Goal: Obtain resource: Download file/media

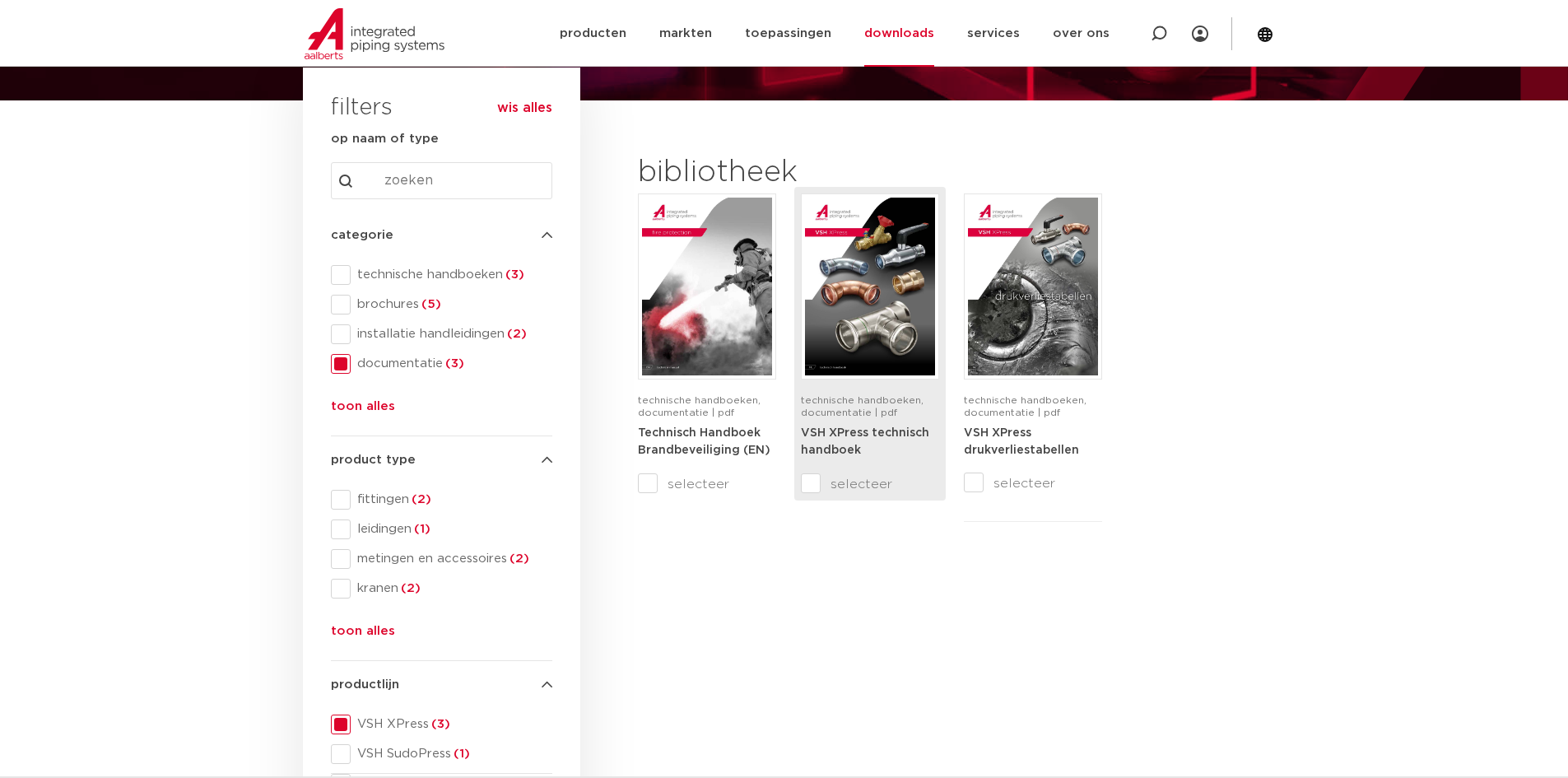
scroll to position [164, 0]
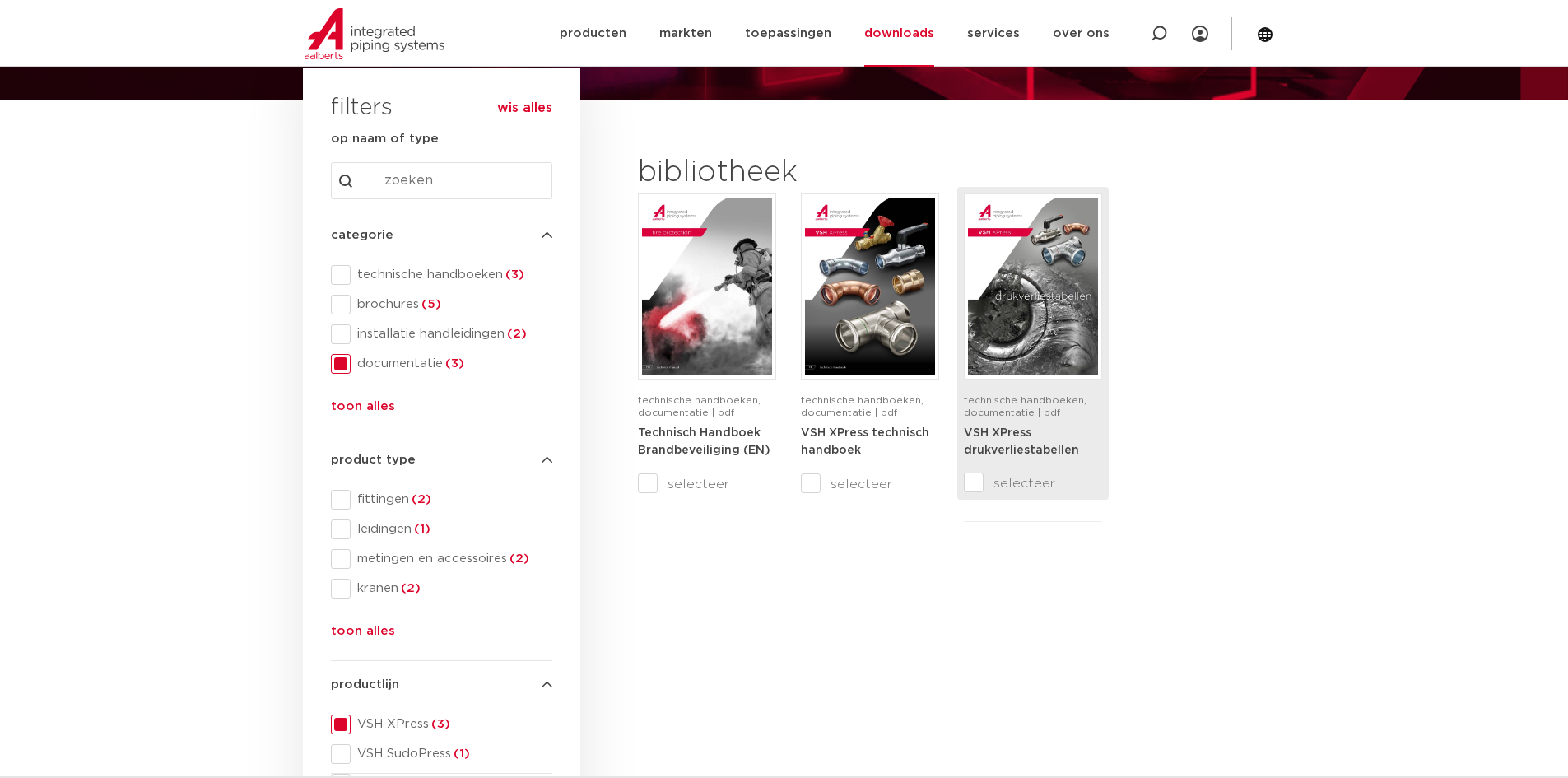
click at [1048, 329] on img at bounding box center [1033, 286] width 130 height 178
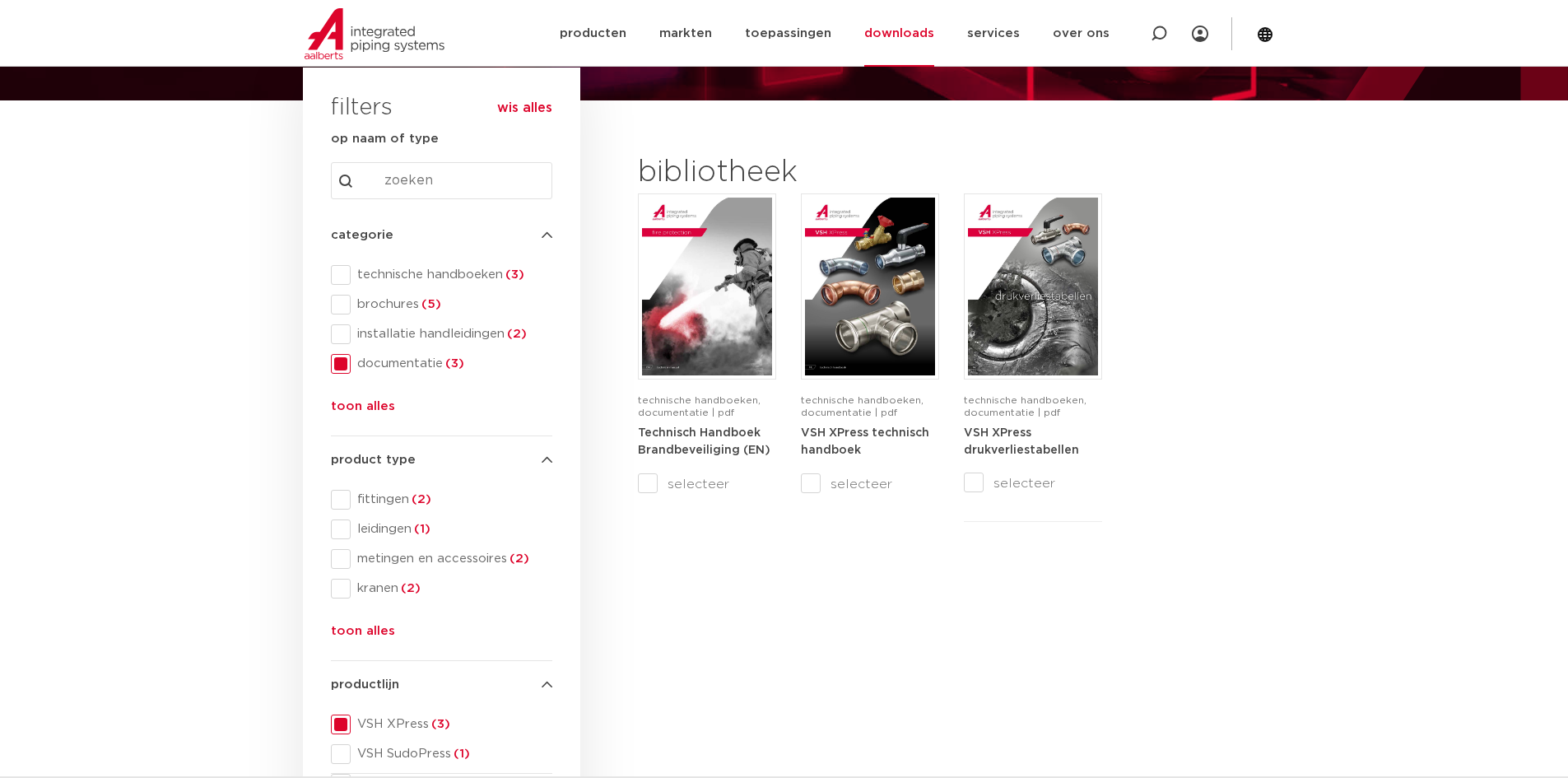
scroll to position [0, 0]
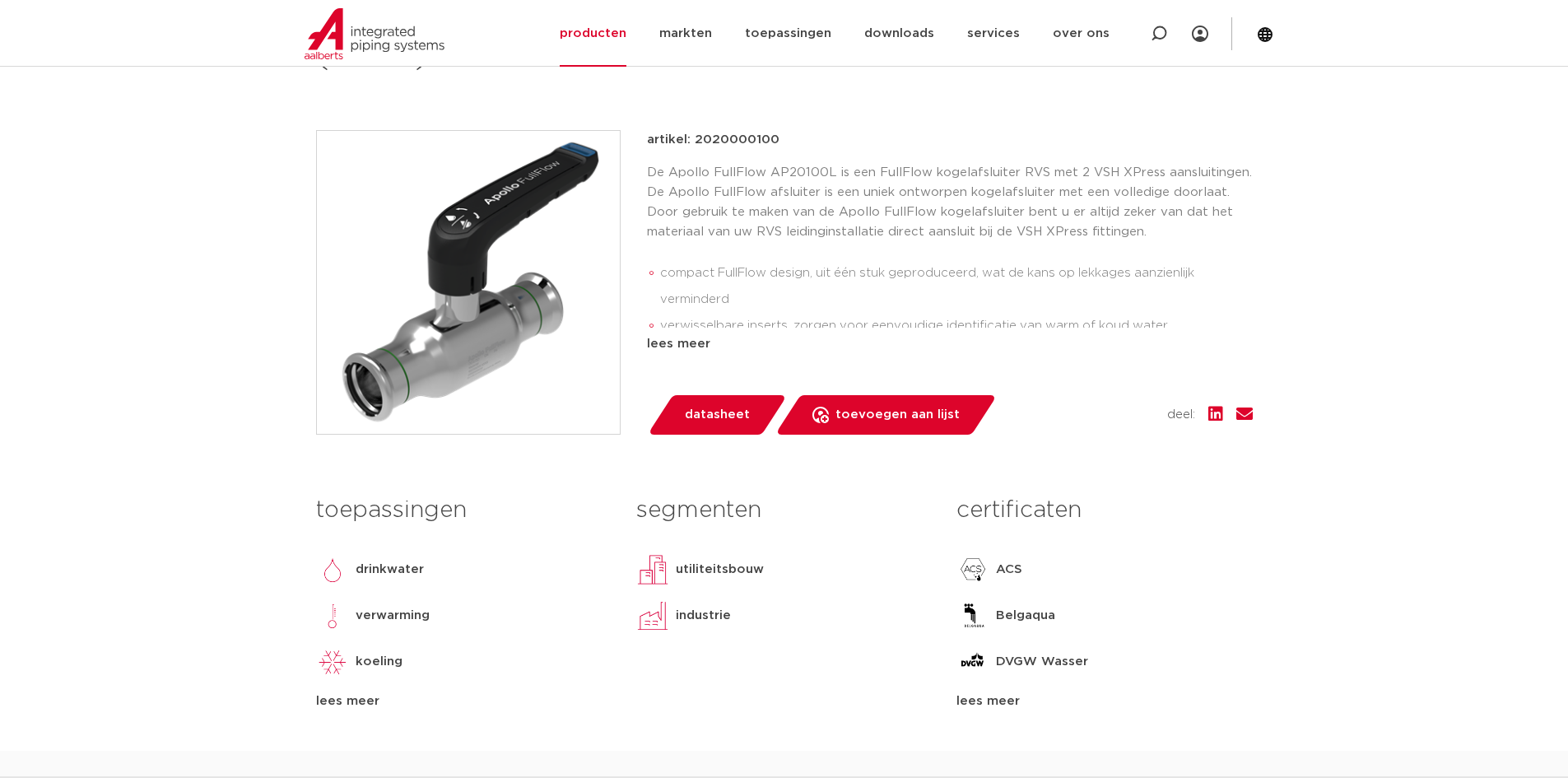
scroll to position [741, 0]
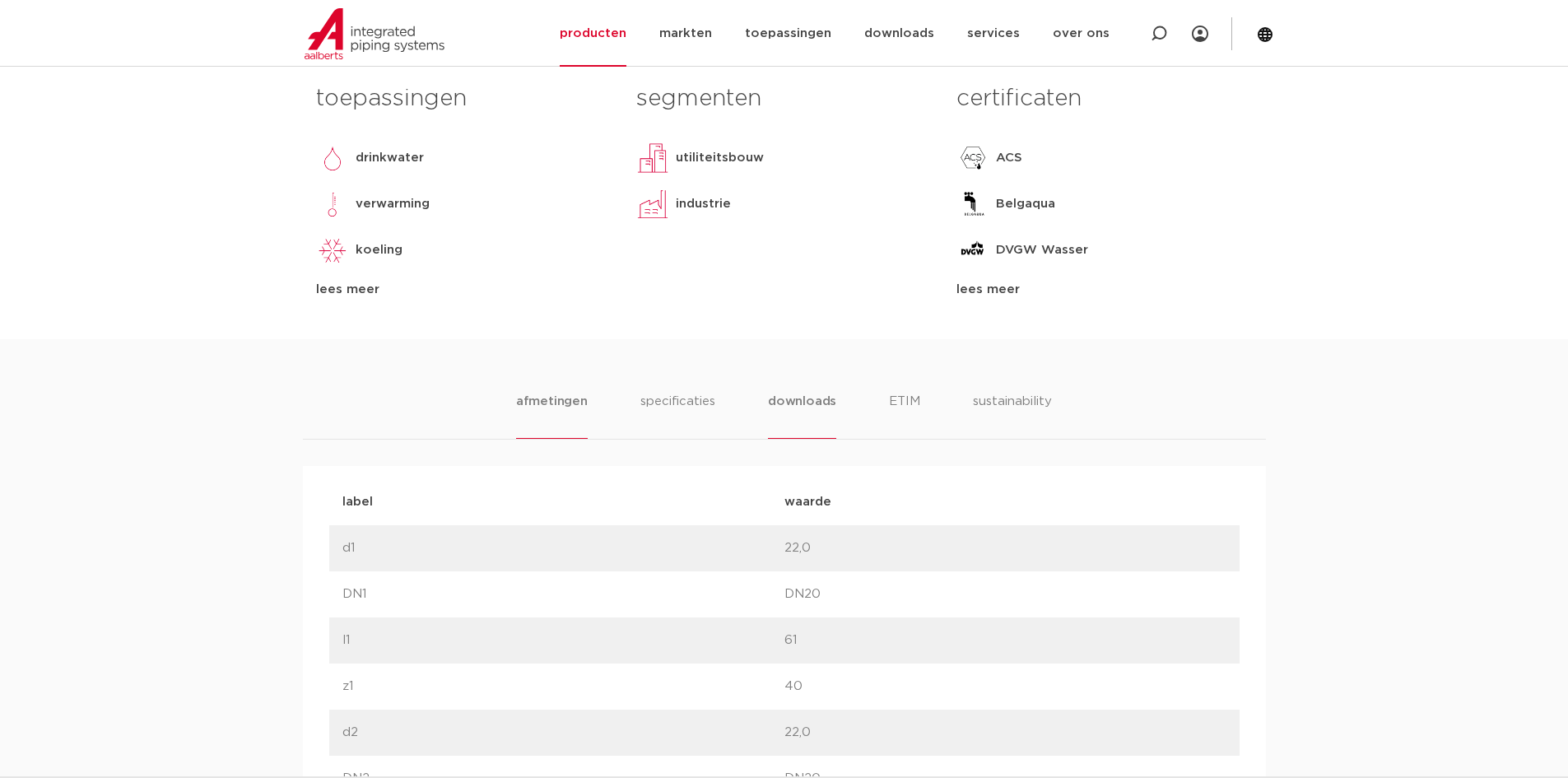
click at [807, 397] on li "downloads" at bounding box center [802, 414] width 68 height 47
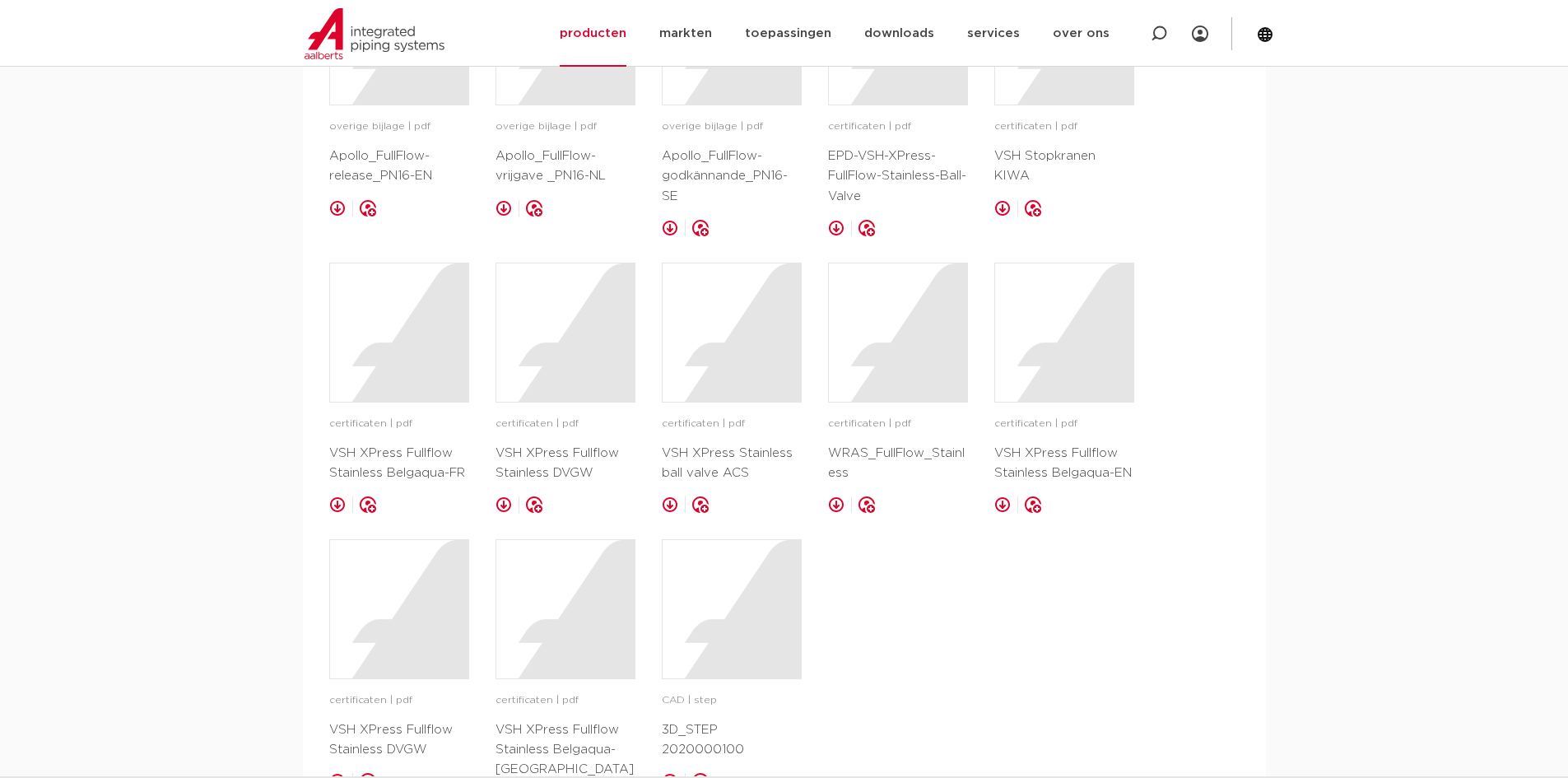
scroll to position [1646, 0]
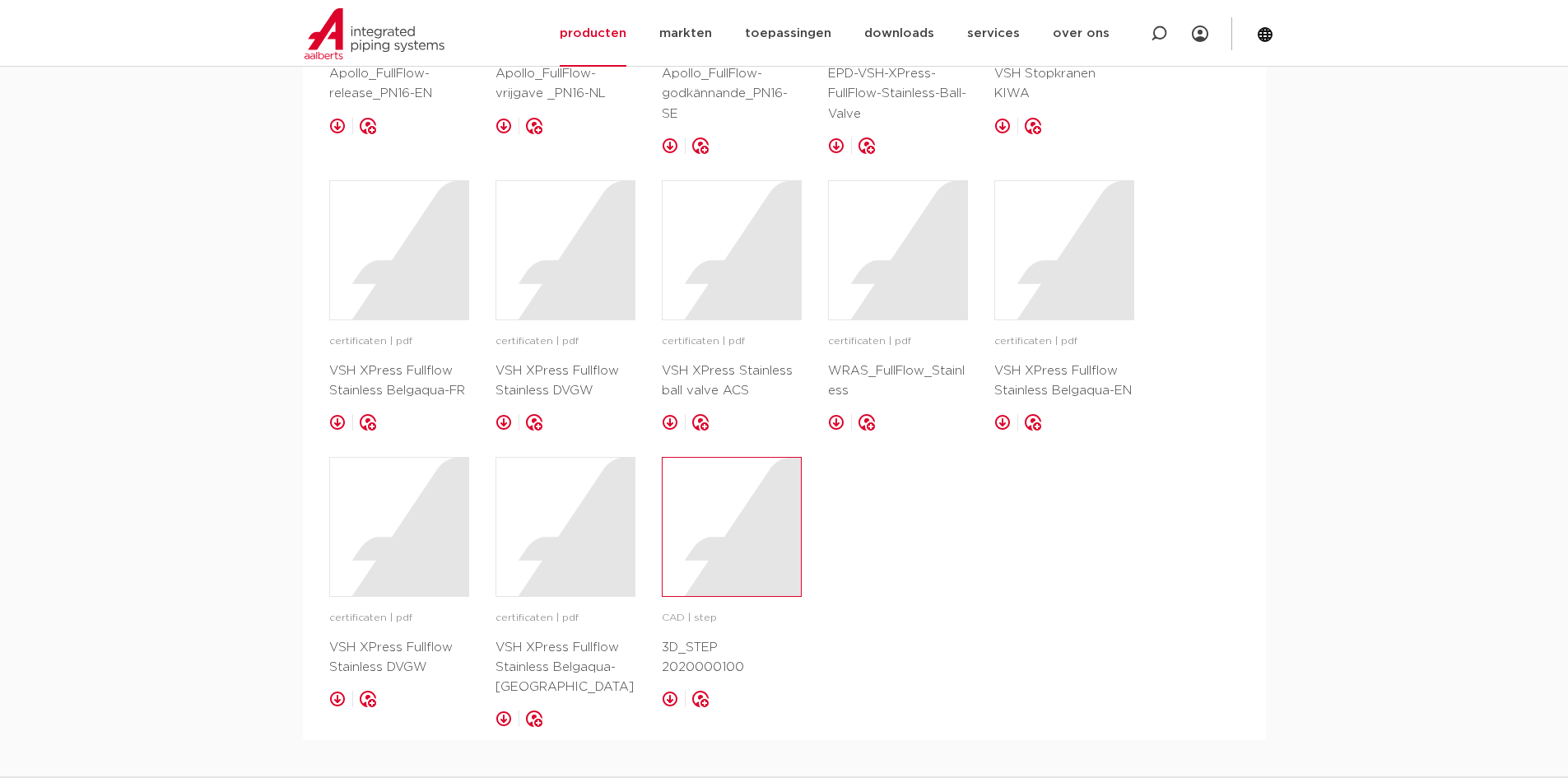
click at [711, 545] on div at bounding box center [732, 527] width 139 height 139
click at [1308, 610] on div "afmetingen specificaties downloads ETIM sustainability [GEOGRAPHIC_DATA] specif…" at bounding box center [784, 86] width 1568 height 1306
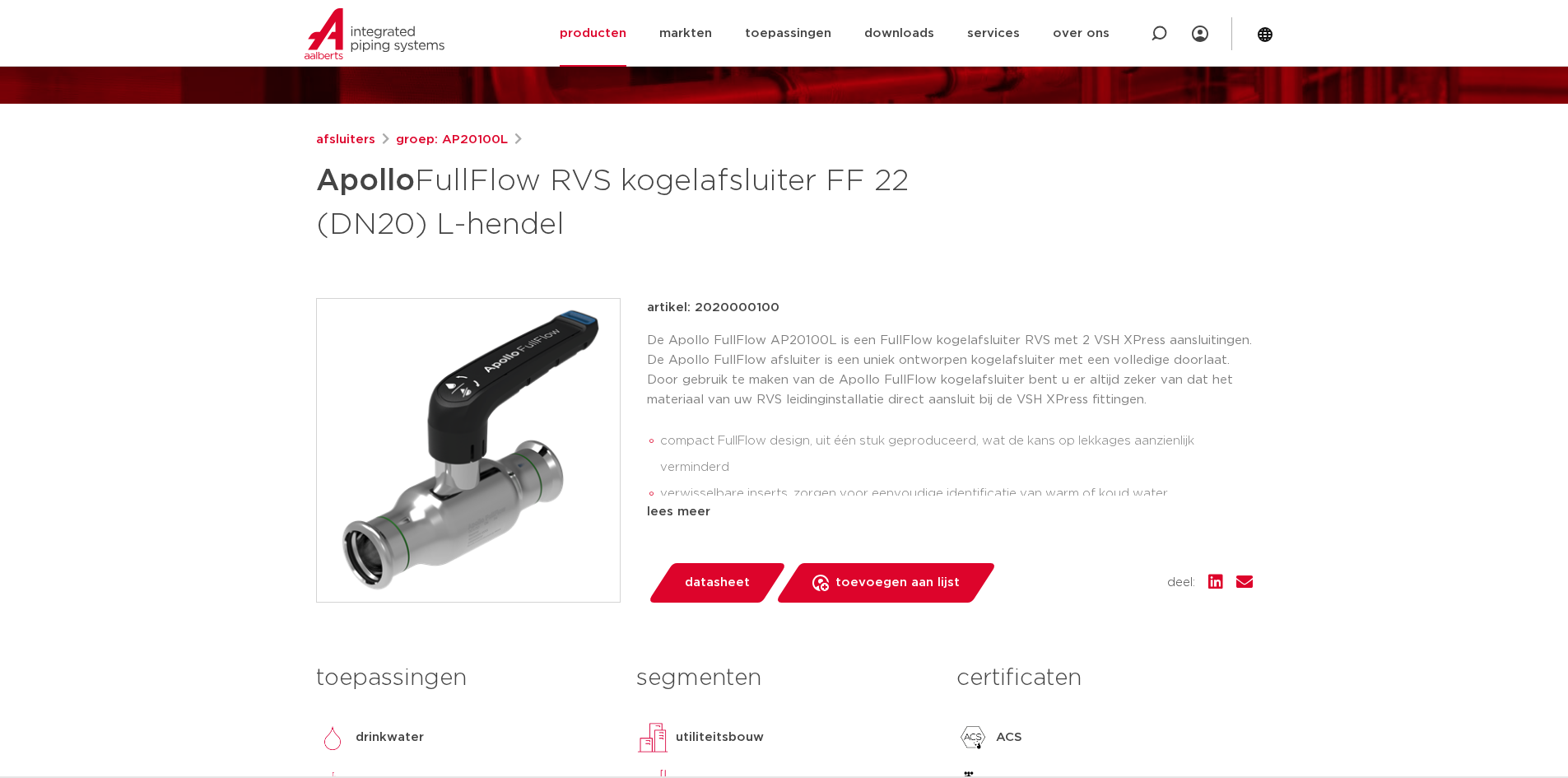
scroll to position [0, 0]
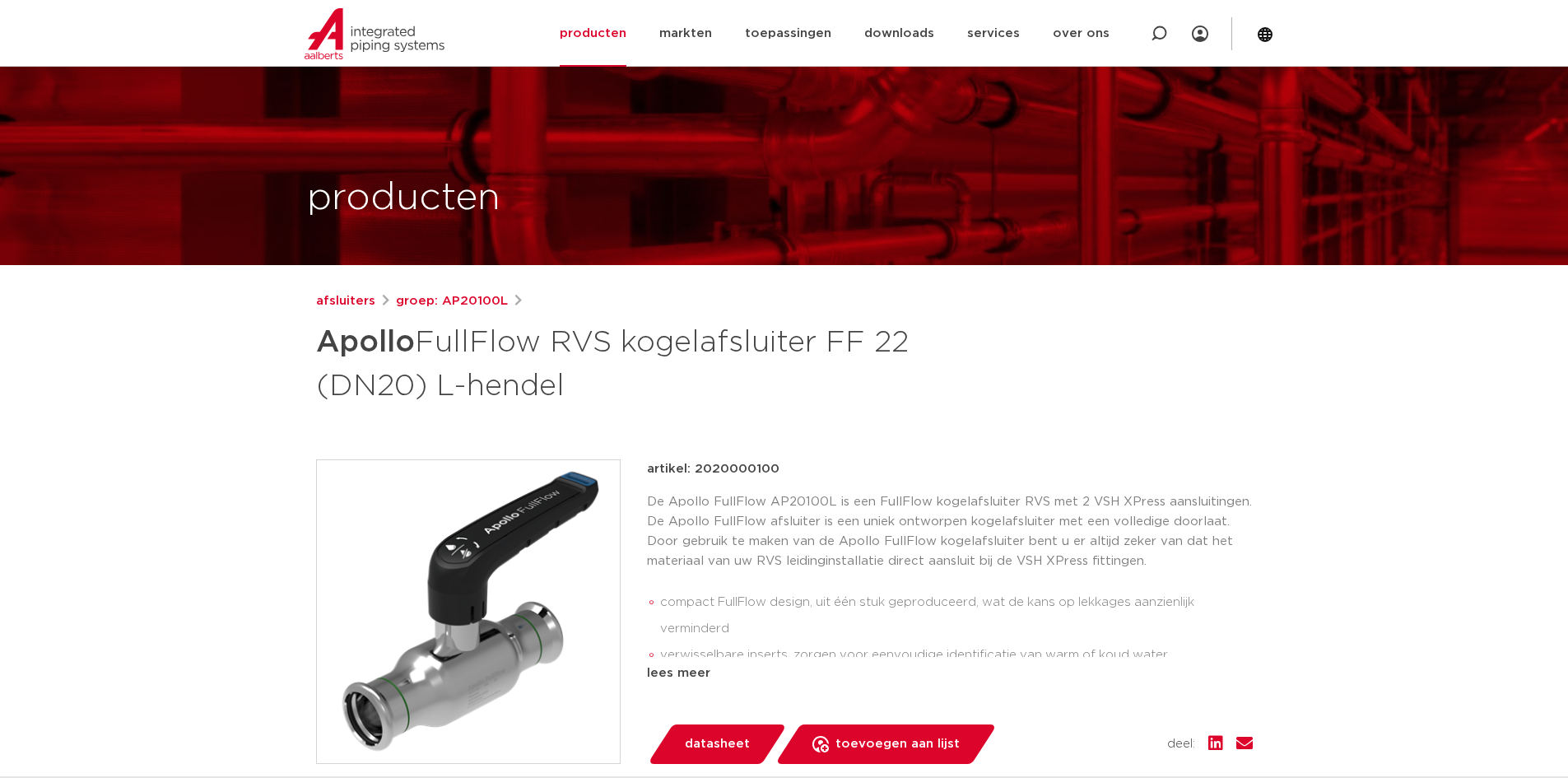
drag, startPoint x: 1217, startPoint y: 431, endPoint x: 1204, endPoint y: 293, distance: 138.6
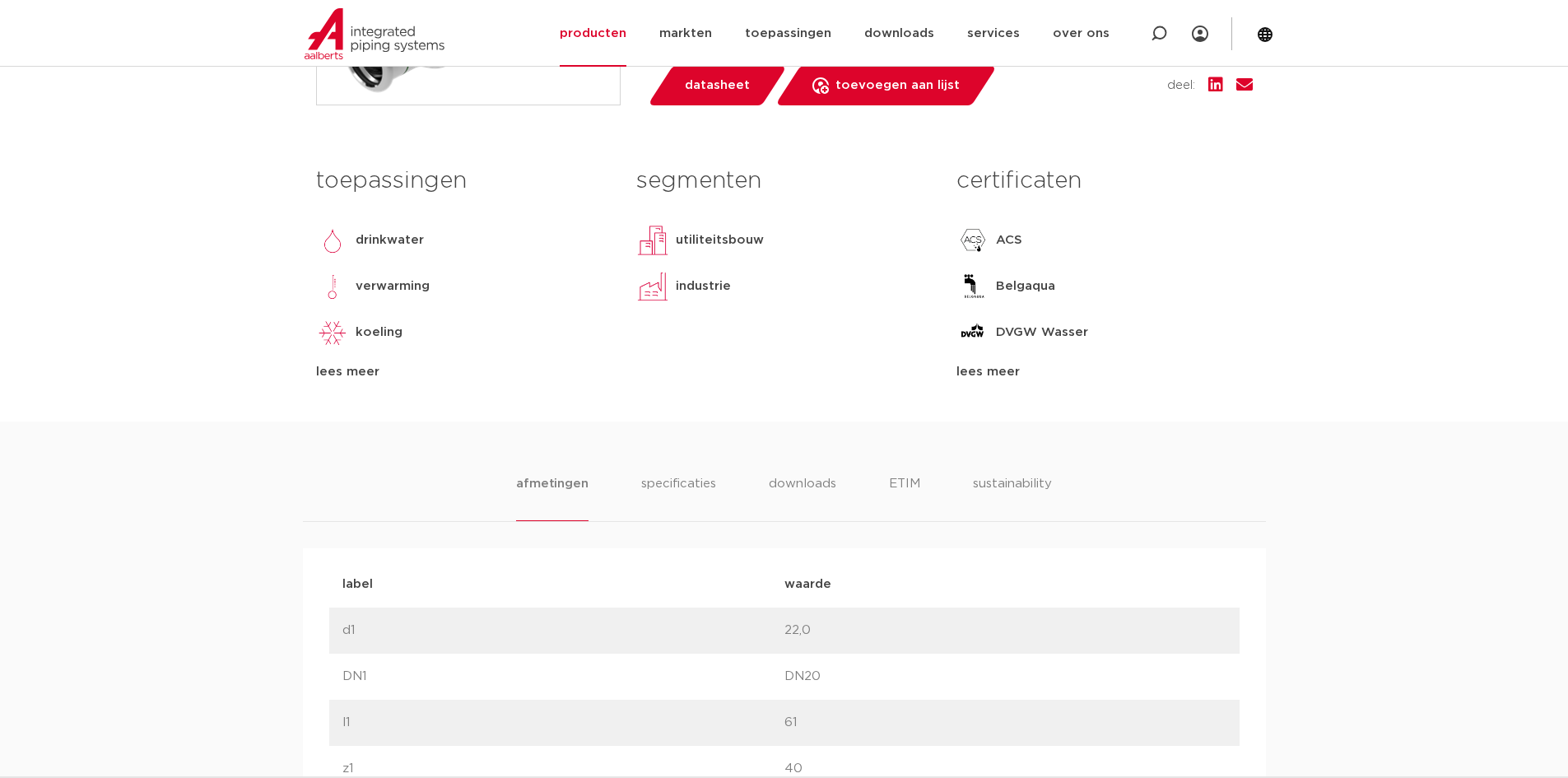
scroll to position [330, 0]
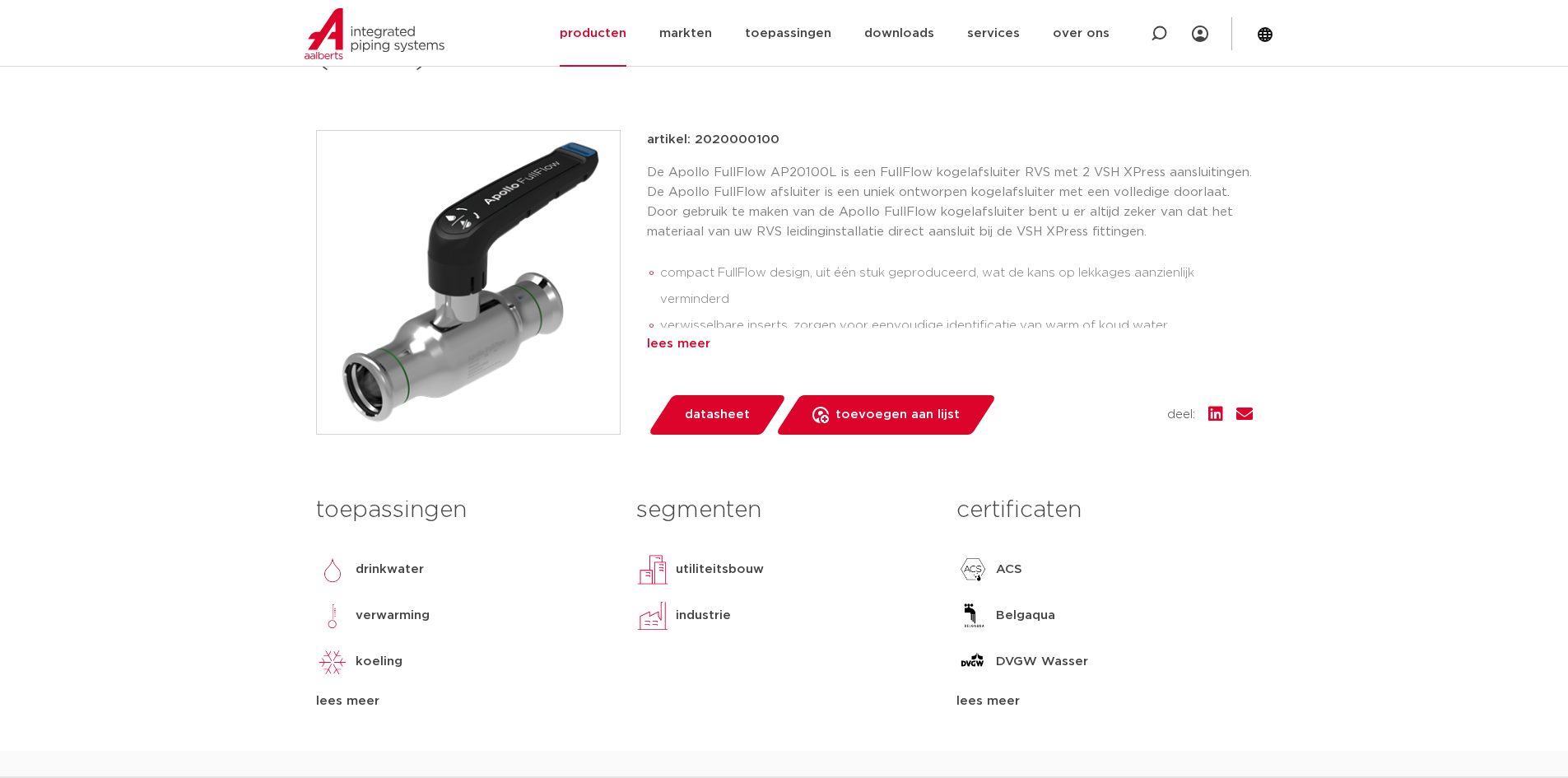
click at [679, 350] on div "lees meer" at bounding box center [950, 344] width 606 height 20
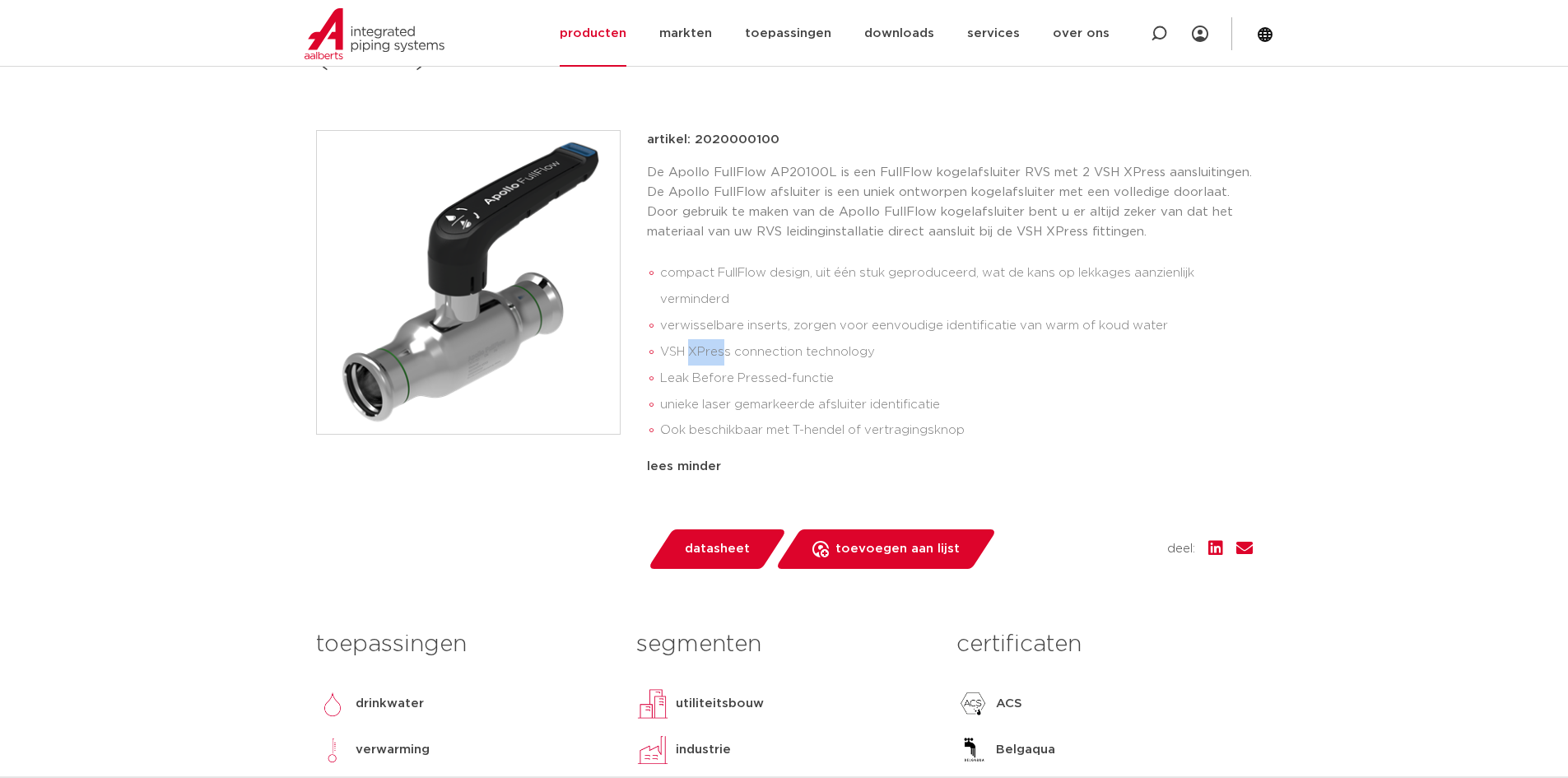
drag, startPoint x: 697, startPoint y: 349, endPoint x: 769, endPoint y: 359, distance: 72.7
click at [767, 359] on li "VSH XPress connection technology" at bounding box center [957, 352] width 593 height 27
click at [769, 359] on li "VSH XPress connection technology" at bounding box center [957, 352] width 593 height 27
drag, startPoint x: 694, startPoint y: 321, endPoint x: 794, endPoint y: 336, distance: 101.1
click at [794, 336] on li "verwisselbare inserts, zorgen voor eenvoudige identificatie van warm of koud wa…" at bounding box center [957, 326] width 593 height 27
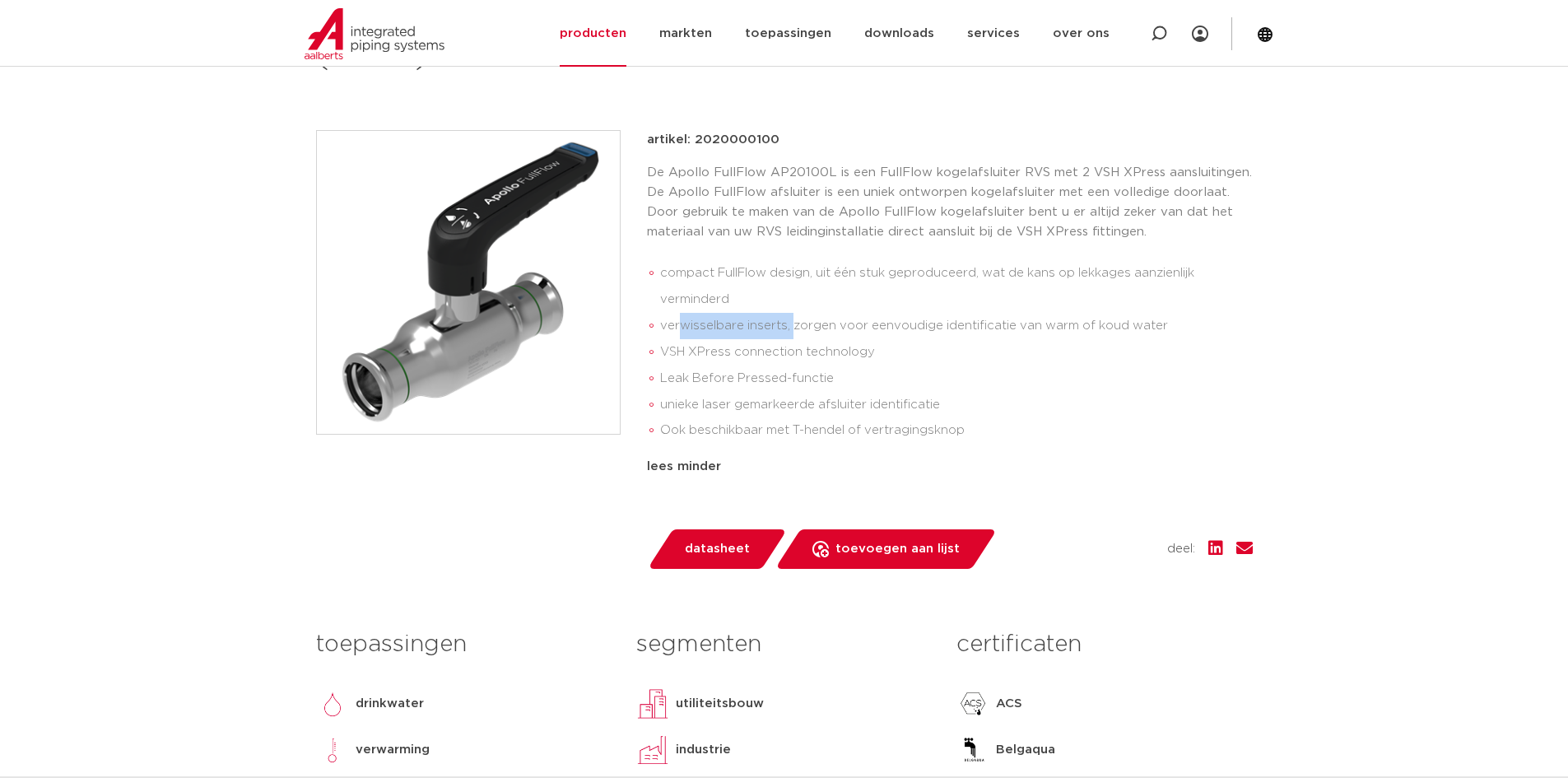
click at [794, 336] on li "verwisselbare inserts, zorgen voor eenvoudige identificatie van warm of koud wa…" at bounding box center [957, 326] width 593 height 27
drag, startPoint x: 829, startPoint y: 343, endPoint x: 859, endPoint y: 379, distance: 46.9
click at [859, 379] on ul "compact FullFlow design, uit één stuk geproduceerd, wat de kans op lekkages aan…" at bounding box center [950, 351] width 606 height 197
click at [859, 379] on li "Leak Before Pressed-functie" at bounding box center [957, 379] width 593 height 27
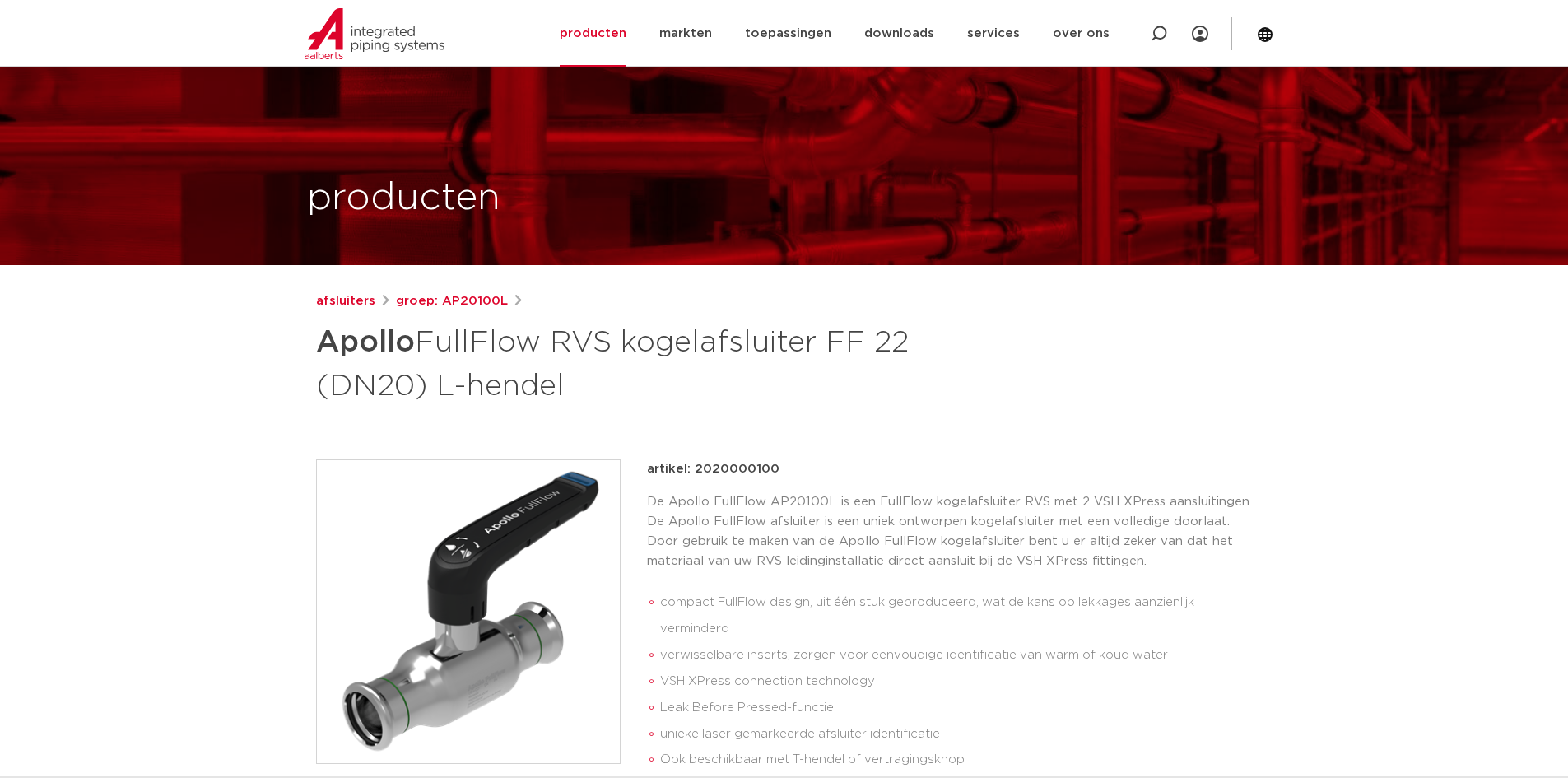
scroll to position [164, 0]
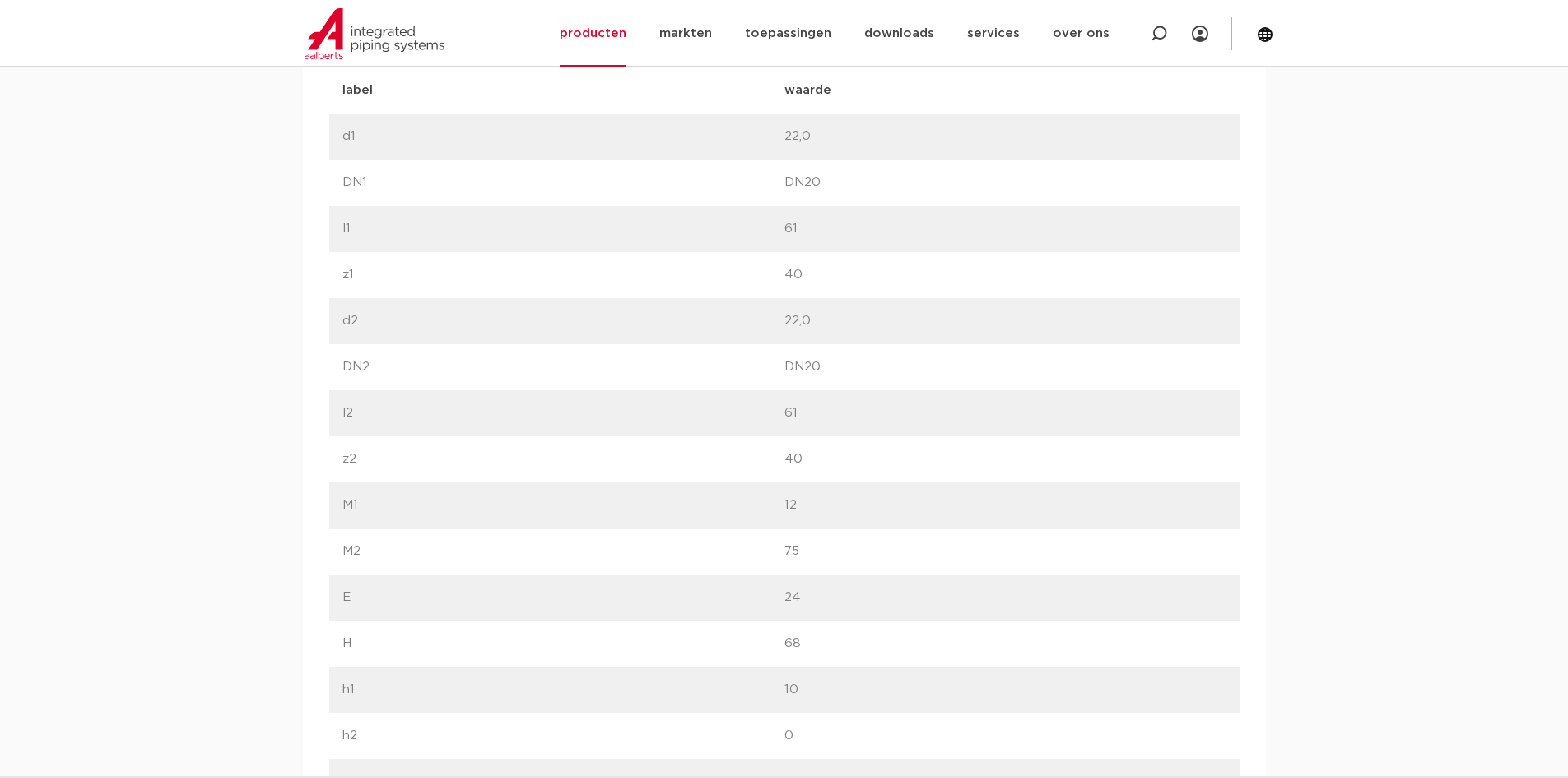
scroll to position [741, 0]
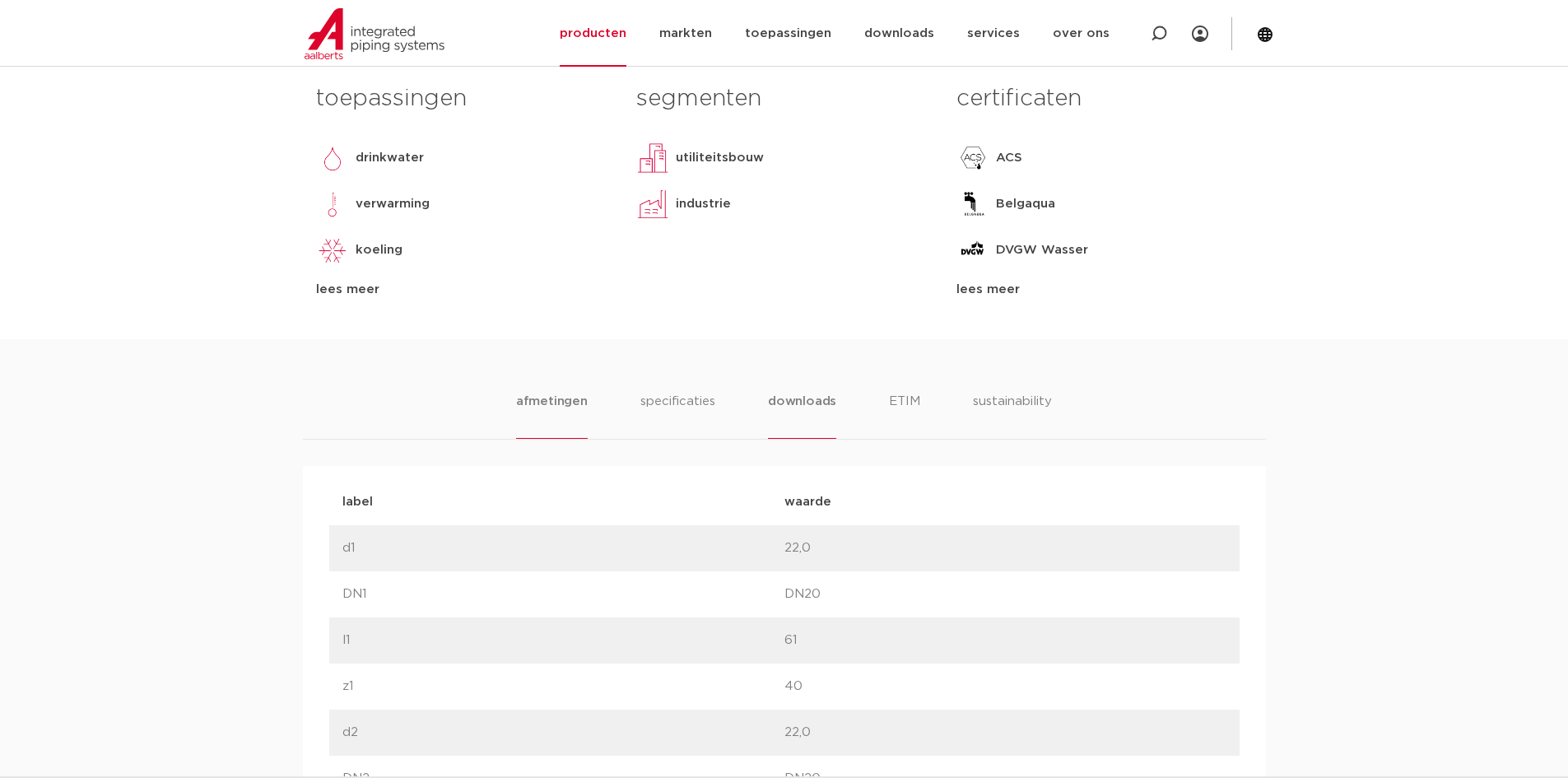
click at [793, 397] on li "downloads" at bounding box center [802, 414] width 68 height 47
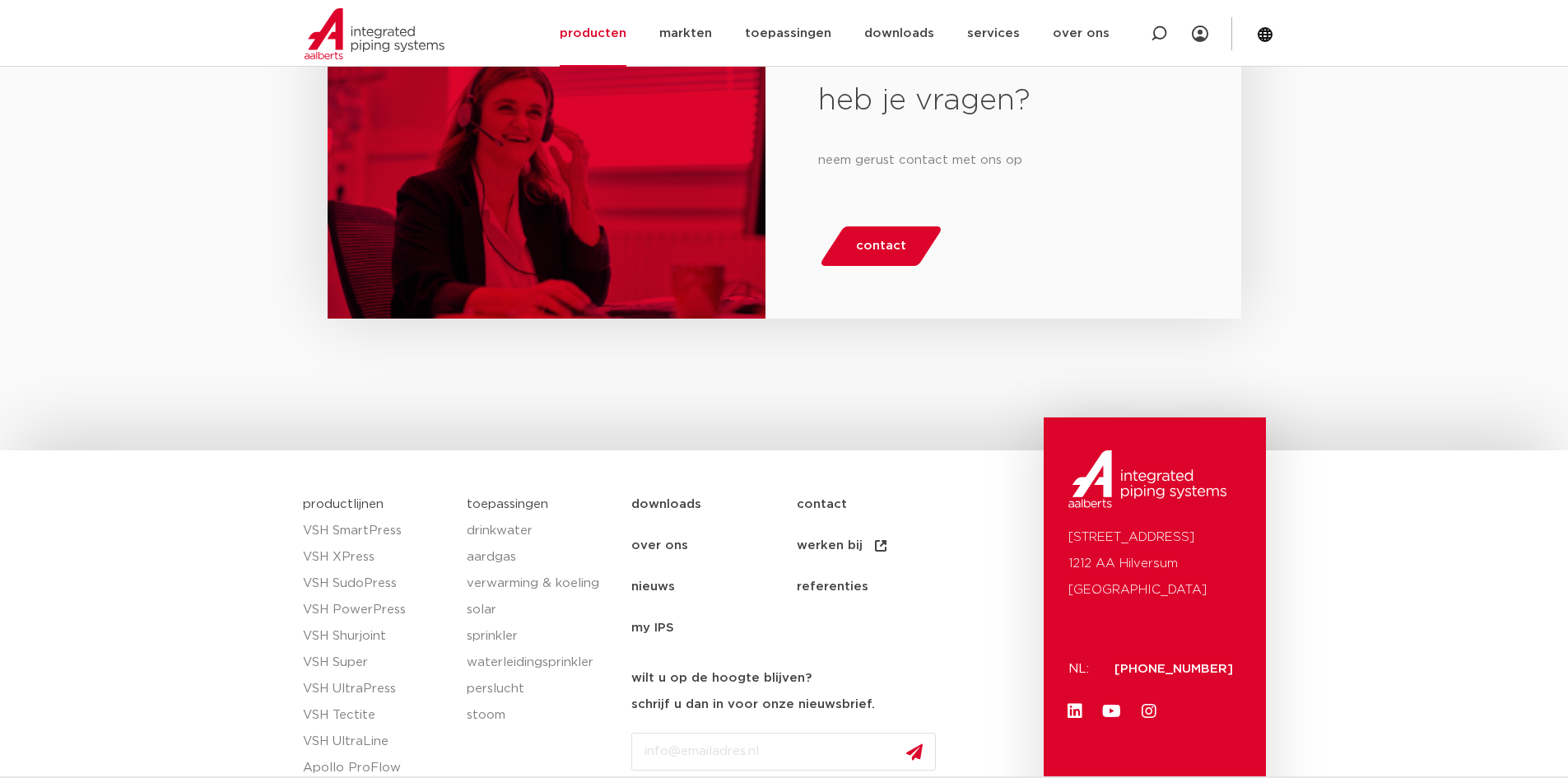
scroll to position [1975, 0]
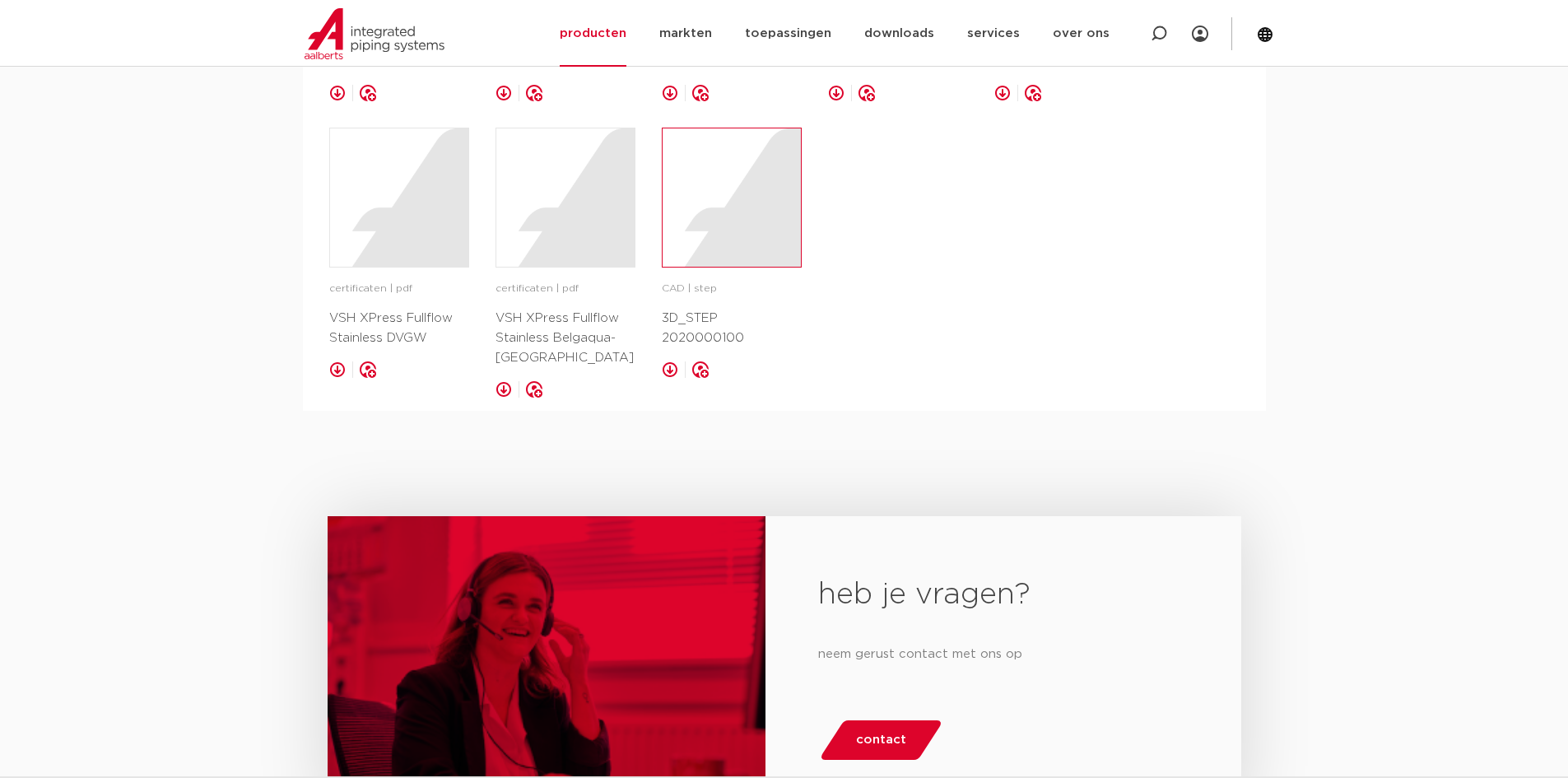
click at [710, 226] on div at bounding box center [732, 198] width 139 height 139
drag, startPoint x: 1341, startPoint y: 339, endPoint x: 1324, endPoint y: 341, distance: 17.1
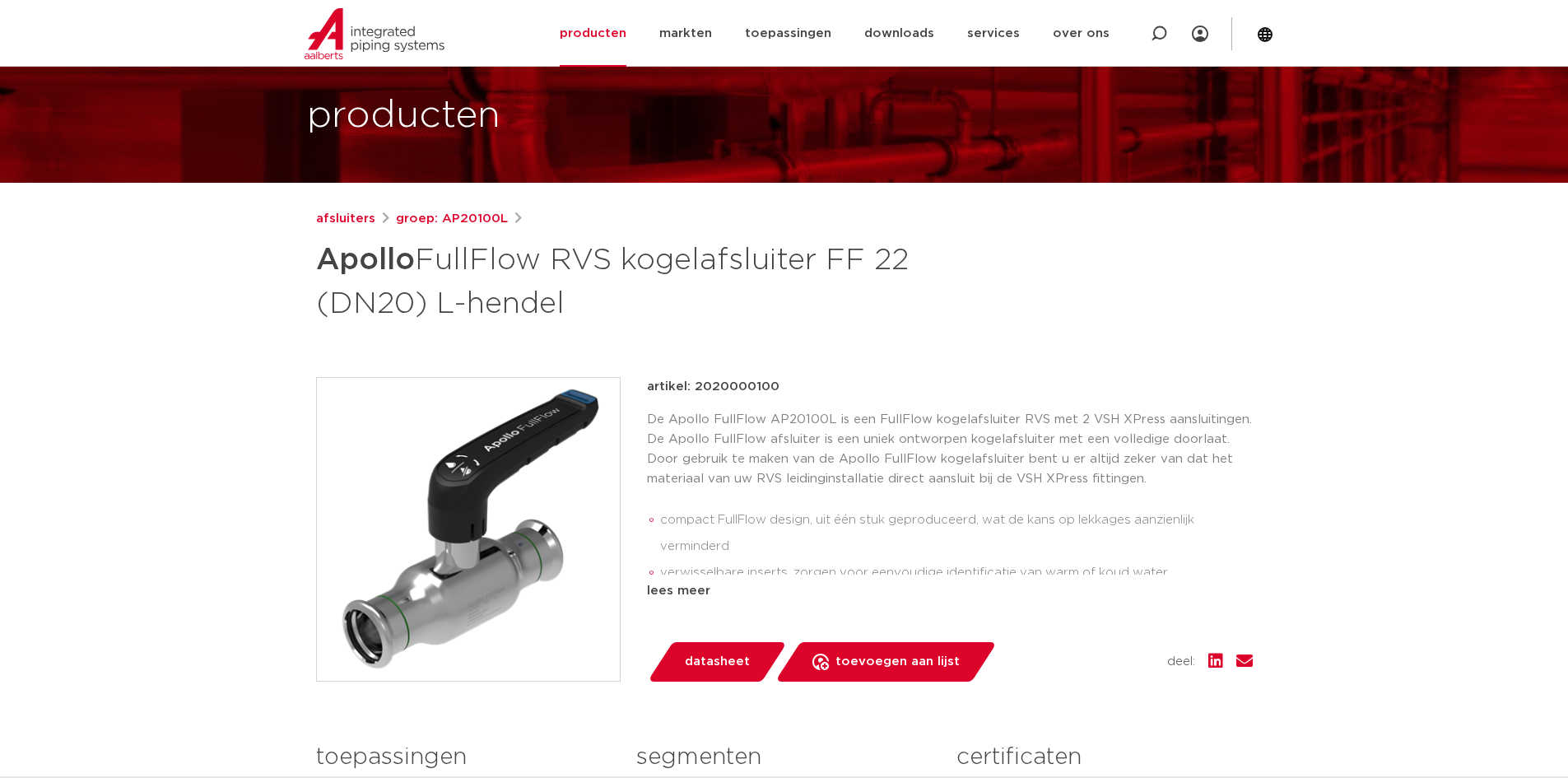
scroll to position [0, 0]
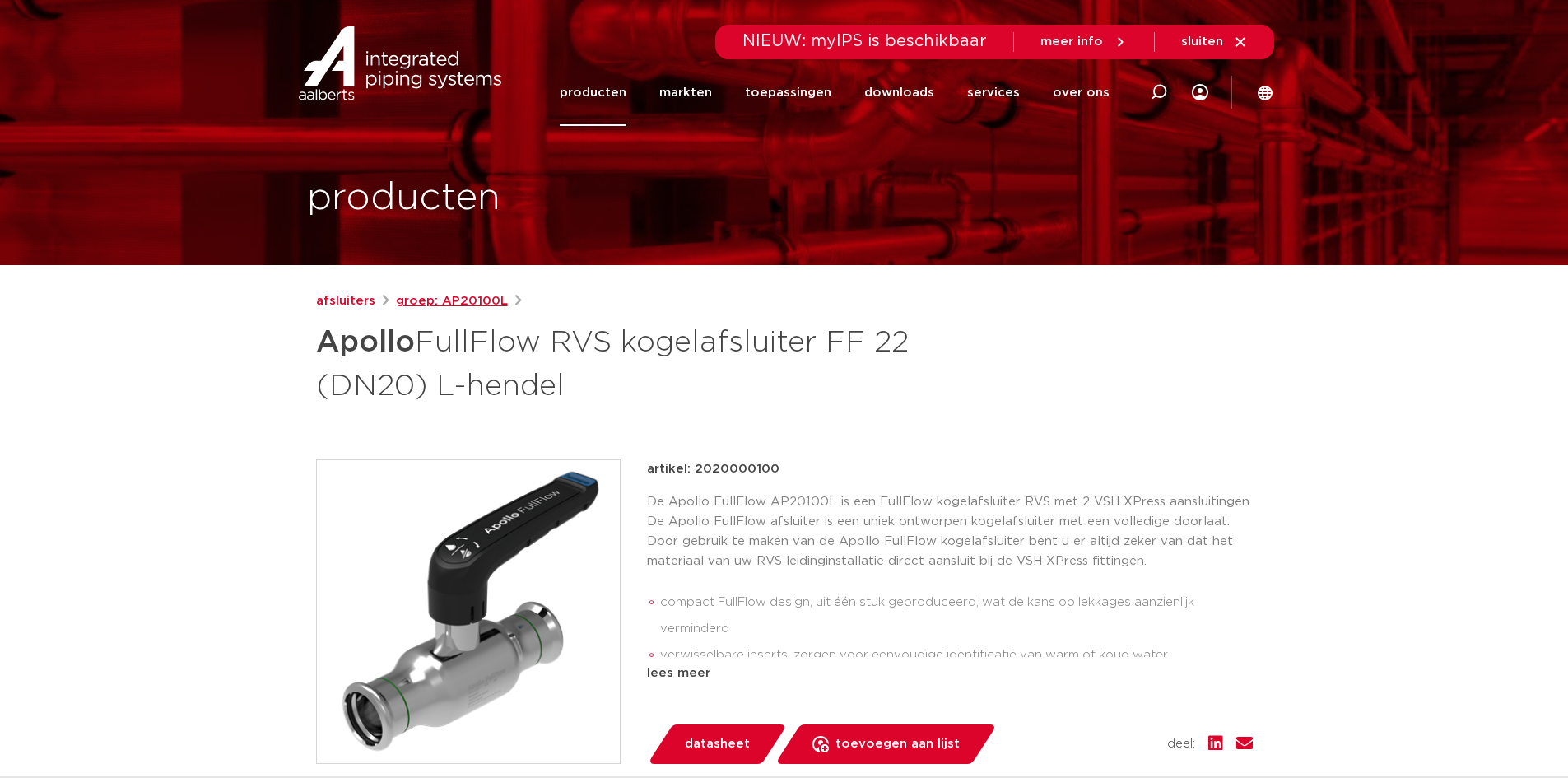
click at [433, 300] on link "groep: AP20100L" at bounding box center [452, 301] width 112 height 20
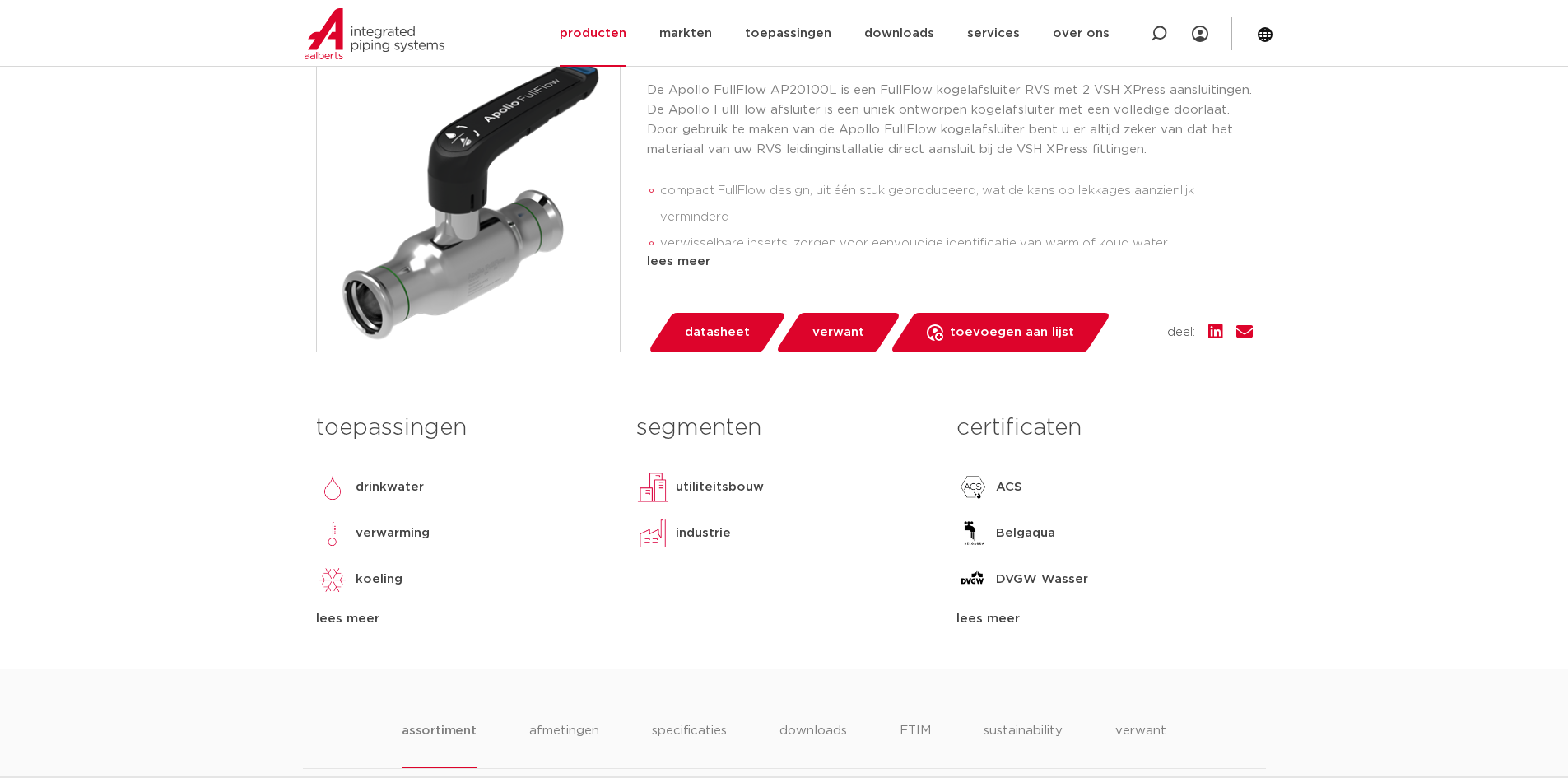
scroll to position [330, 0]
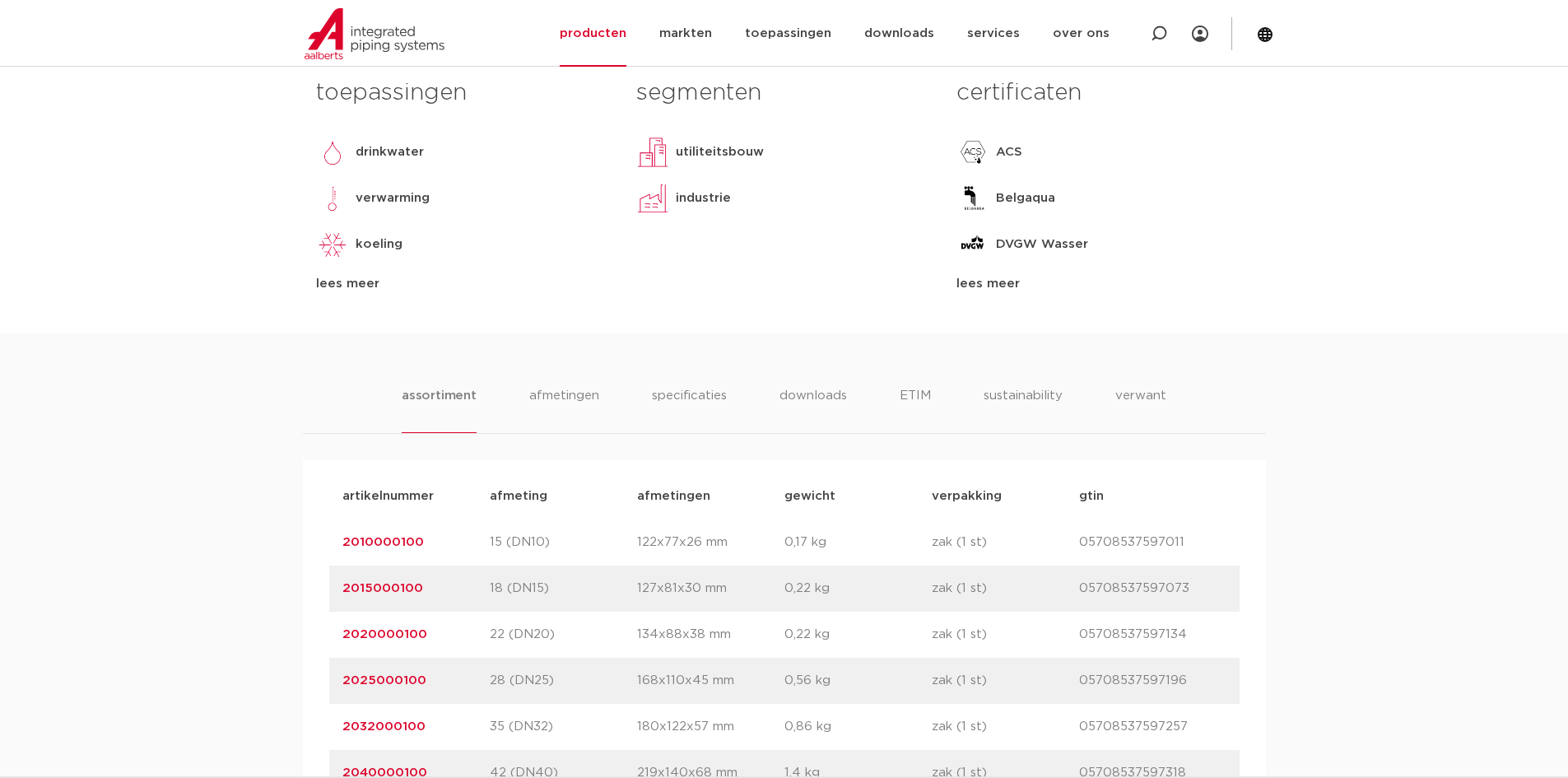
scroll to position [253, 0]
